Goal: Register for event/course

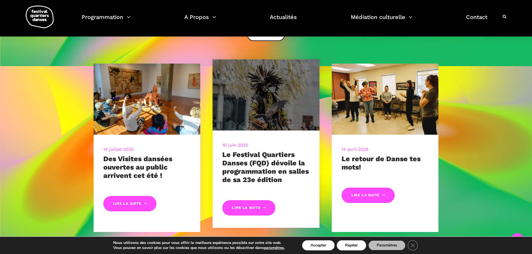
scroll to position [223, 0]
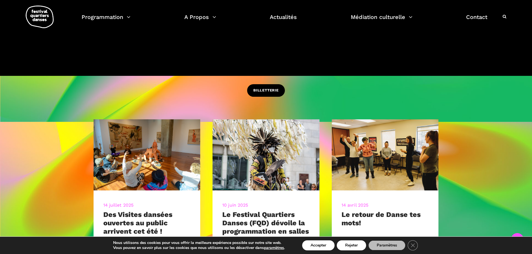
click at [265, 95] on link "BILLETTERIE" at bounding box center [266, 90] width 38 height 13
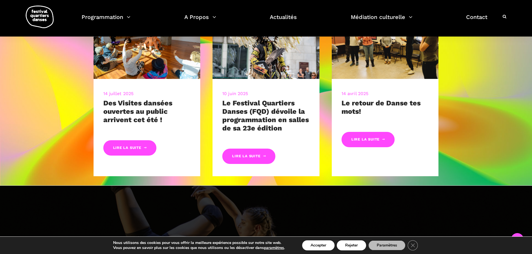
scroll to position [307, 0]
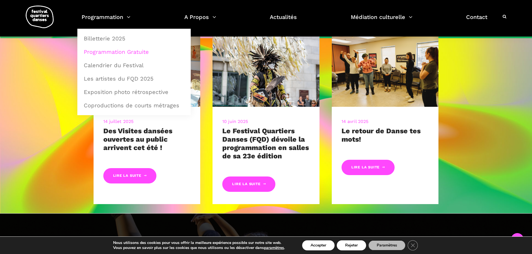
click at [107, 50] on link "Programmation Gratuite" at bounding box center [133, 52] width 107 height 13
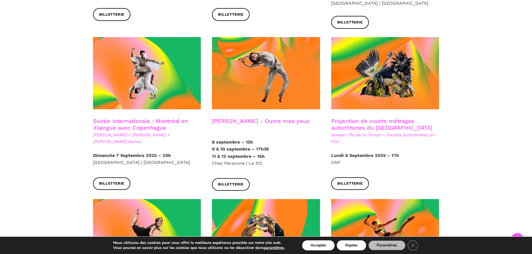
scroll to position [307, 0]
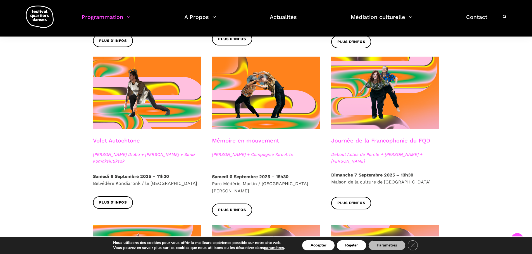
scroll to position [279, 0]
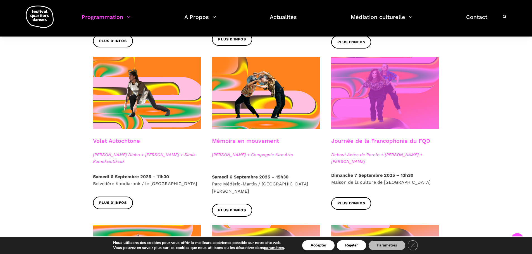
click at [386, 98] on span at bounding box center [385, 93] width 108 height 72
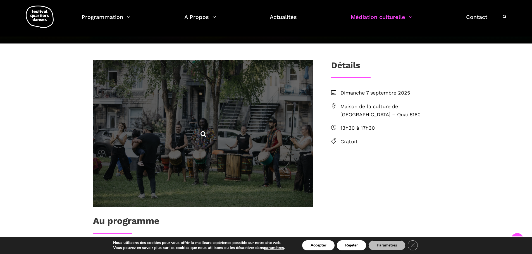
scroll to position [140, 0]
